Goal: Information Seeking & Learning: Find specific fact

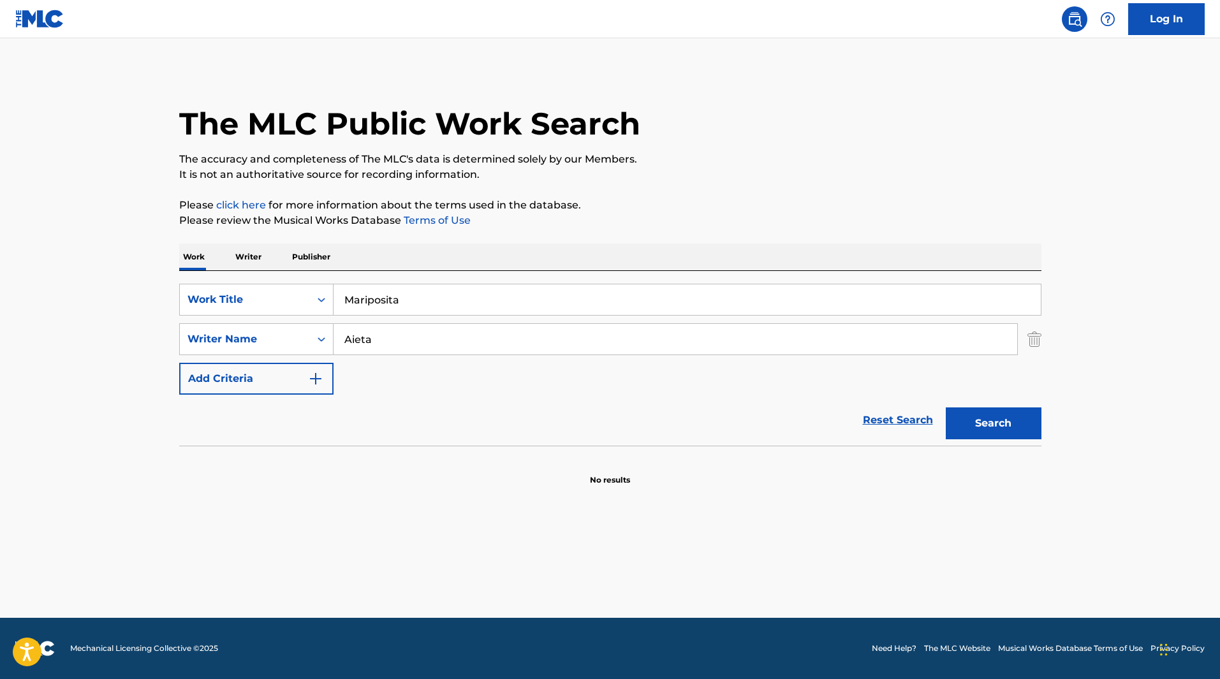
type input "Aieta"
click at [946, 407] on button "Search" at bounding box center [994, 423] width 96 height 32
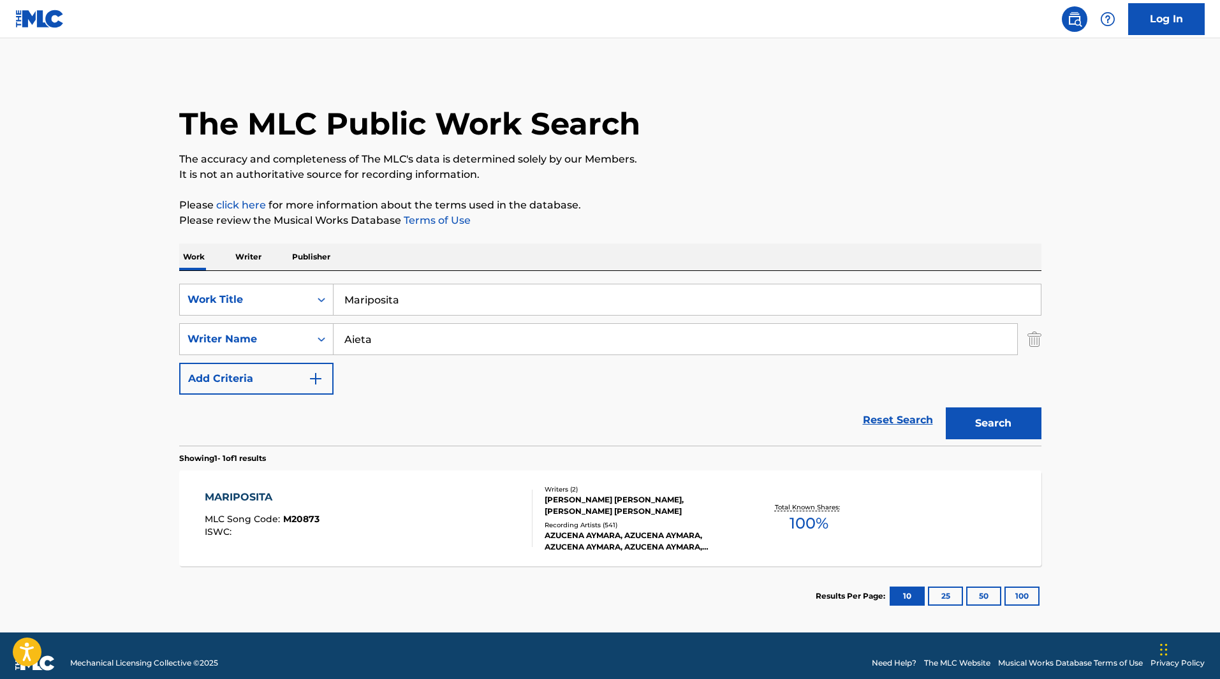
click at [616, 543] on div "AZUCENA AYMARA, AZUCENA AYMARA, AZUCENA AYMARA, AZUCENA AYMARA, AZUCENA AYMARA" at bounding box center [641, 541] width 193 height 23
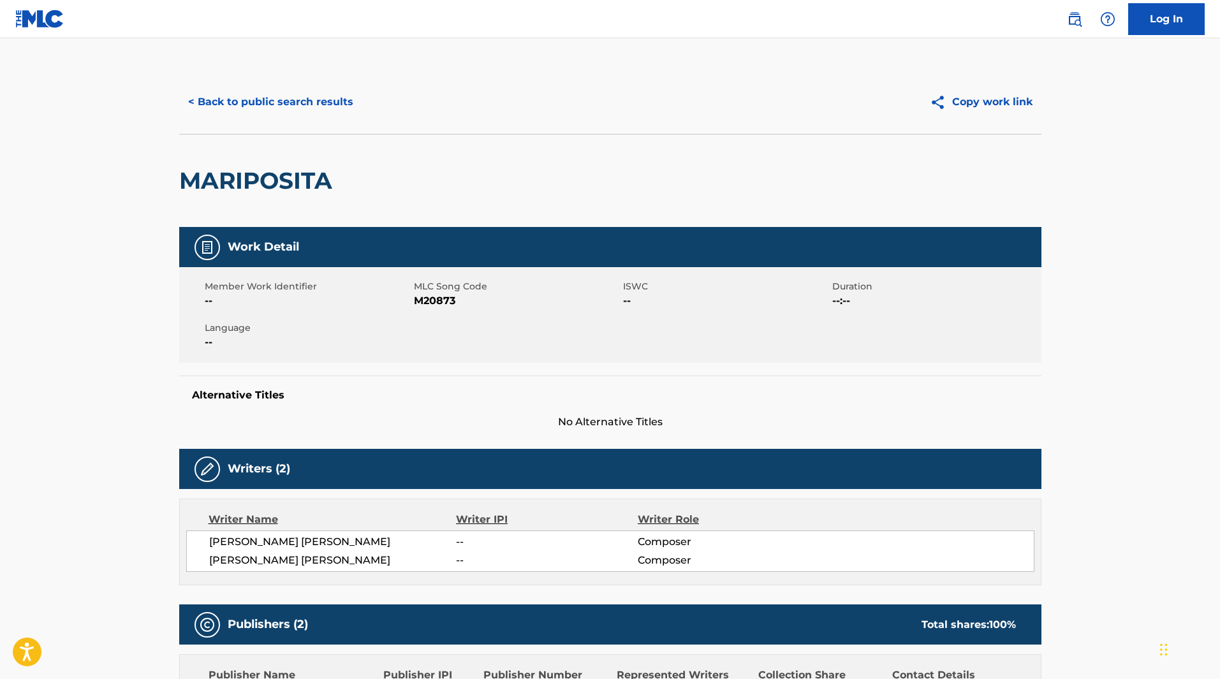
click at [441, 301] on span "M20873" at bounding box center [517, 300] width 206 height 15
copy span "M20873"
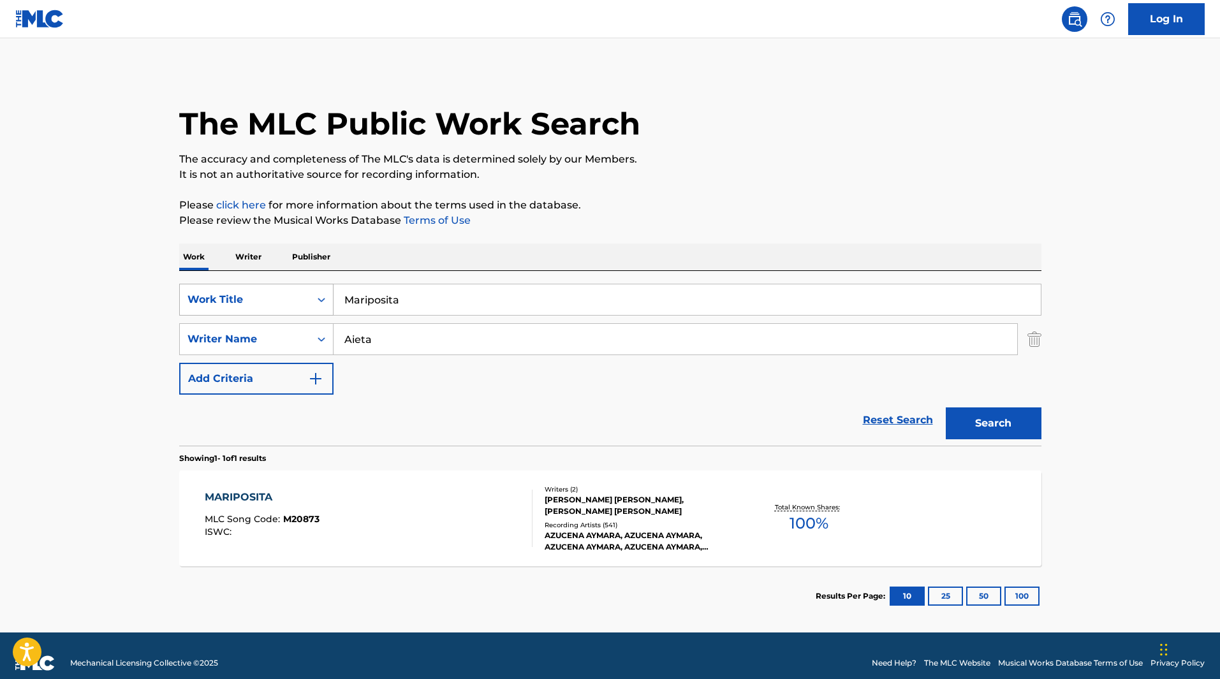
drag, startPoint x: 418, startPoint y: 295, endPoint x: 277, endPoint y: 294, distance: 140.9
click at [277, 294] on div "SearchWithCriteriaf498efc2-4d31-40fa-a5a9-62cf36a53488 Work Title Mariposita" at bounding box center [610, 300] width 862 height 32
drag, startPoint x: 400, startPoint y: 342, endPoint x: 274, endPoint y: 332, distance: 126.0
click at [274, 332] on div "SearchWithCriteria704f37e6-6065-43d4-86b4-492c154ce0ff Writer Name [PERSON_NAME]" at bounding box center [610, 339] width 862 height 32
click at [367, 299] on input "Search Form" at bounding box center [687, 299] width 707 height 31
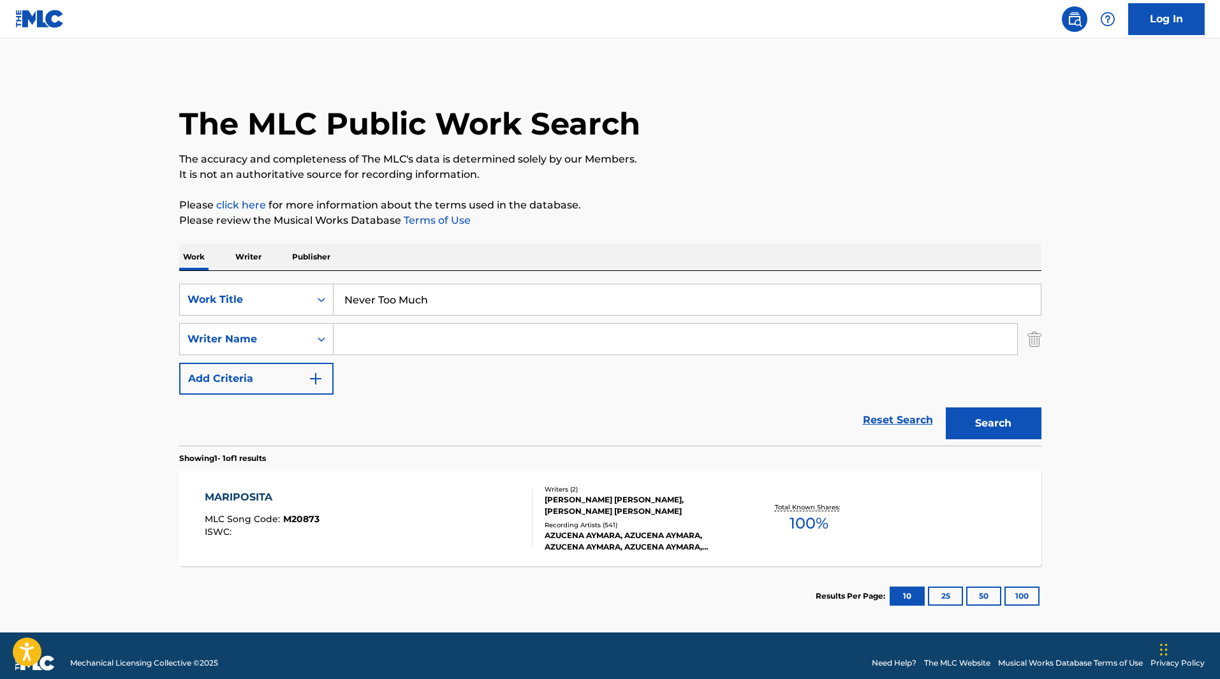
type input "Never Too Much"
click at [406, 333] on input "Search Form" at bounding box center [676, 339] width 684 height 31
type input "Vandross"
click at [946, 407] on button "Search" at bounding box center [994, 423] width 96 height 32
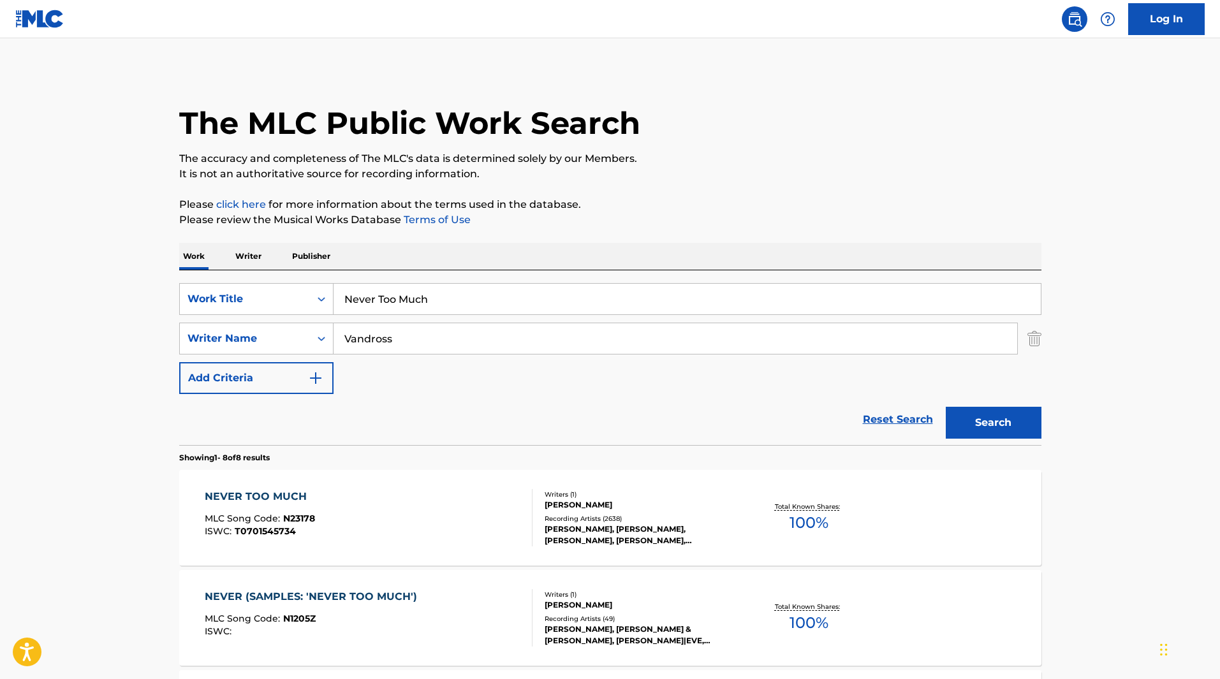
scroll to position [64, 0]
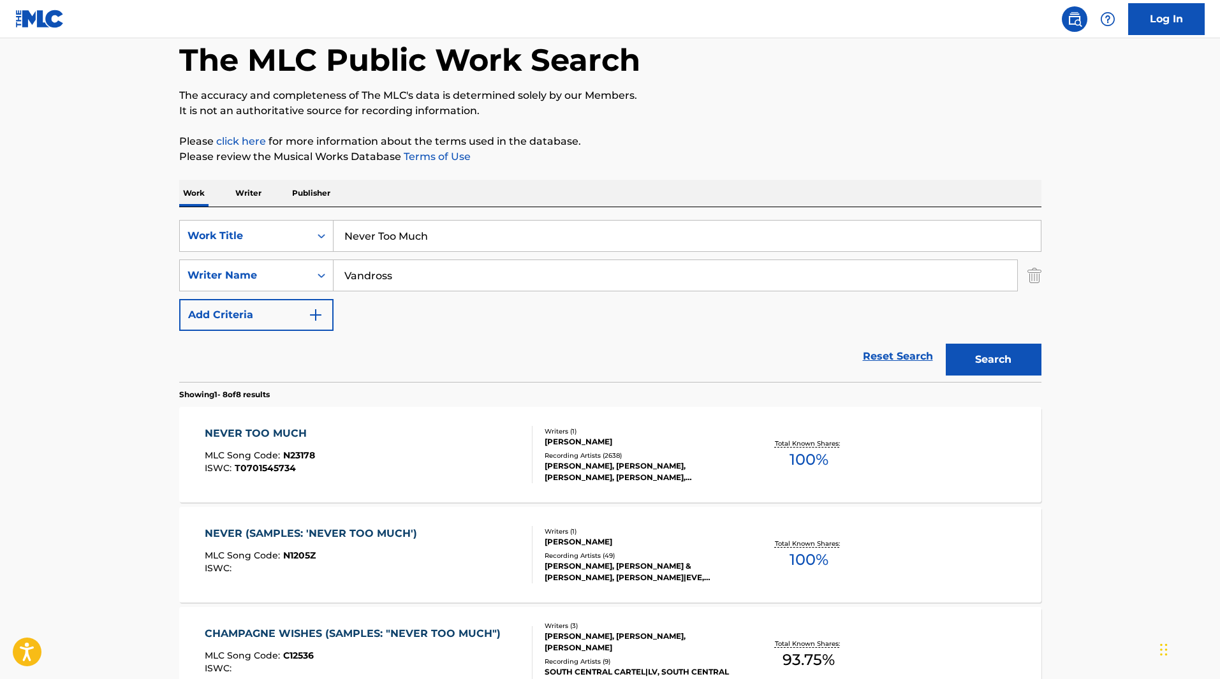
click at [589, 469] on div "[PERSON_NAME], [PERSON_NAME], [PERSON_NAME], [PERSON_NAME], [PERSON_NAME]" at bounding box center [641, 471] width 193 height 23
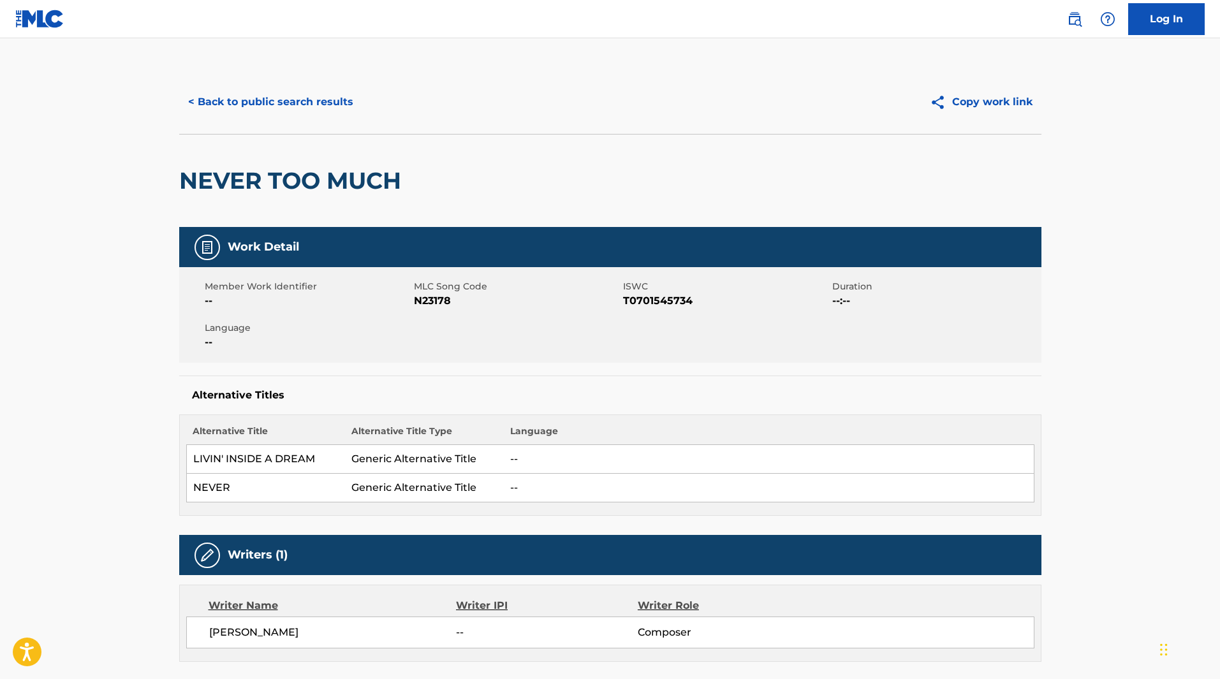
click at [434, 302] on span "N23178" at bounding box center [517, 300] width 206 height 15
copy span "N23178"
